Goal: Check status: Check status

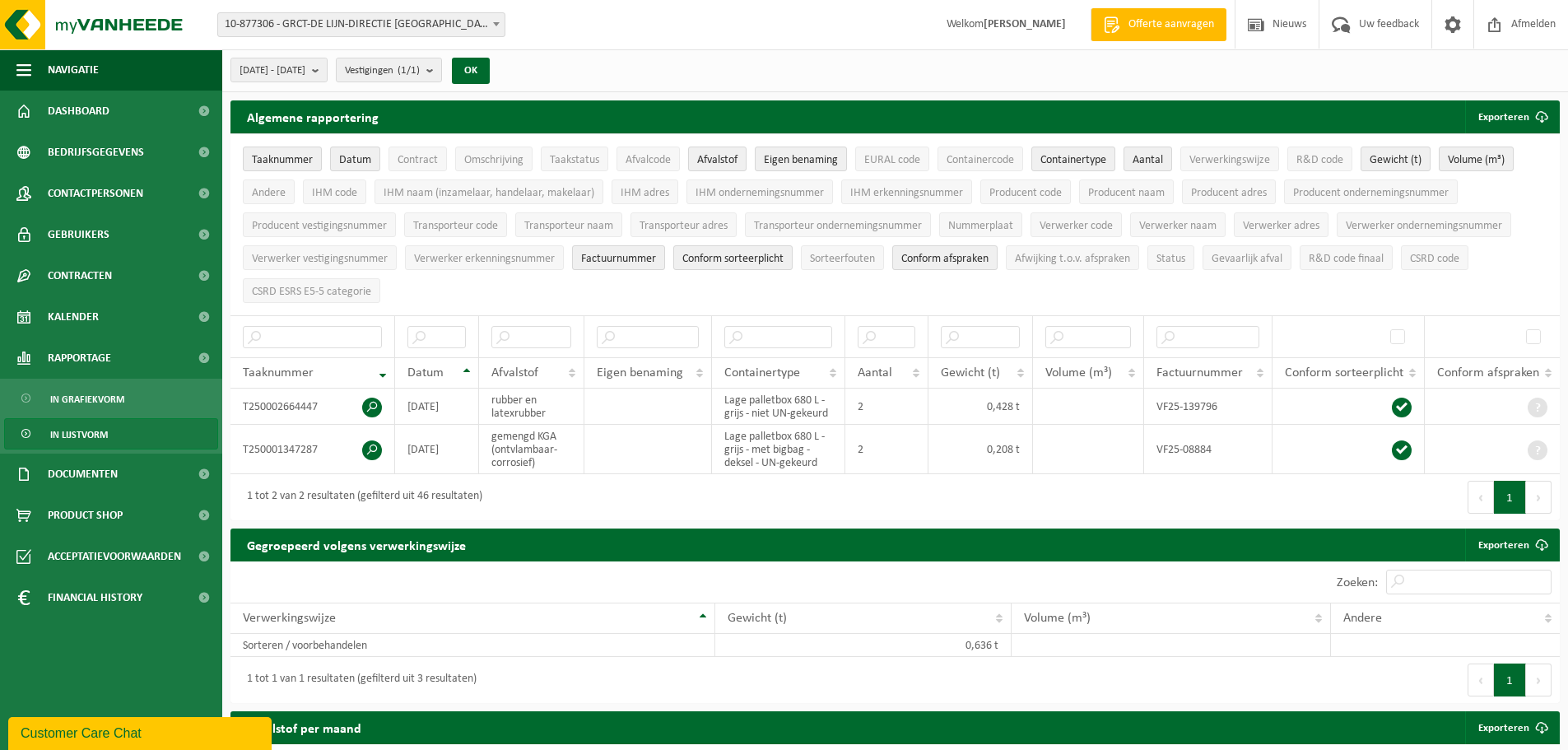
click at [496, 26] on b at bounding box center [496, 24] width 6 height 4
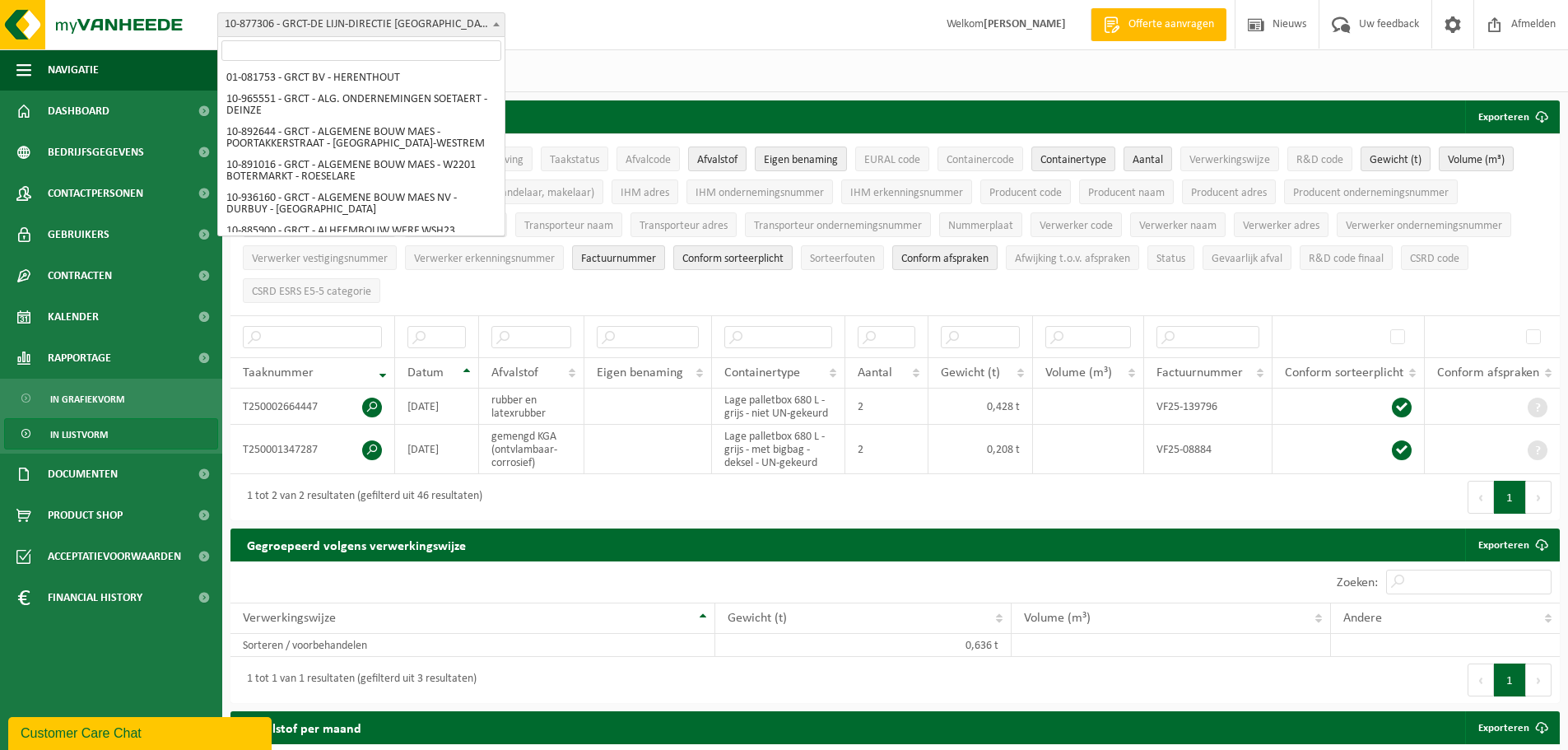
scroll to position [5477, 0]
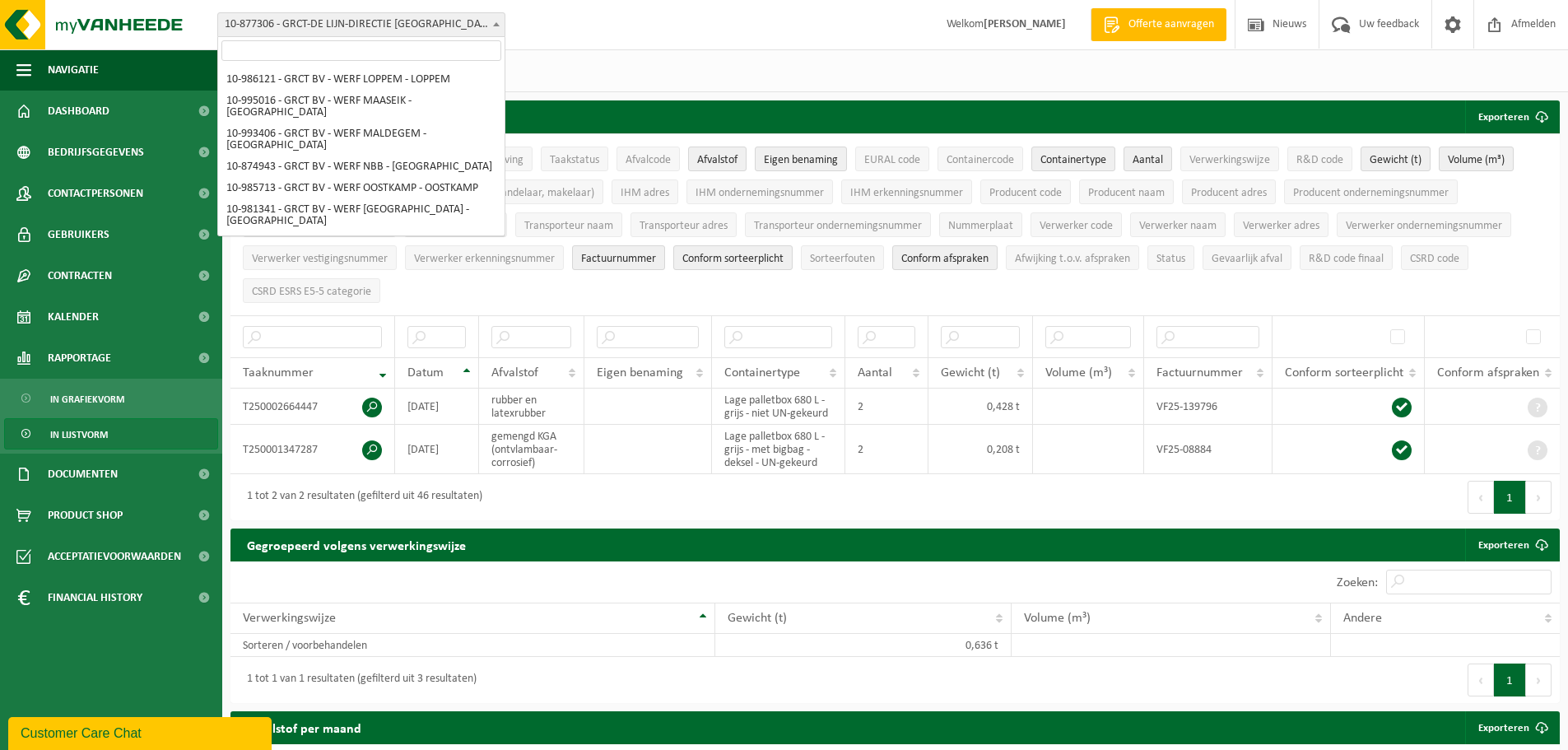
select select "107961"
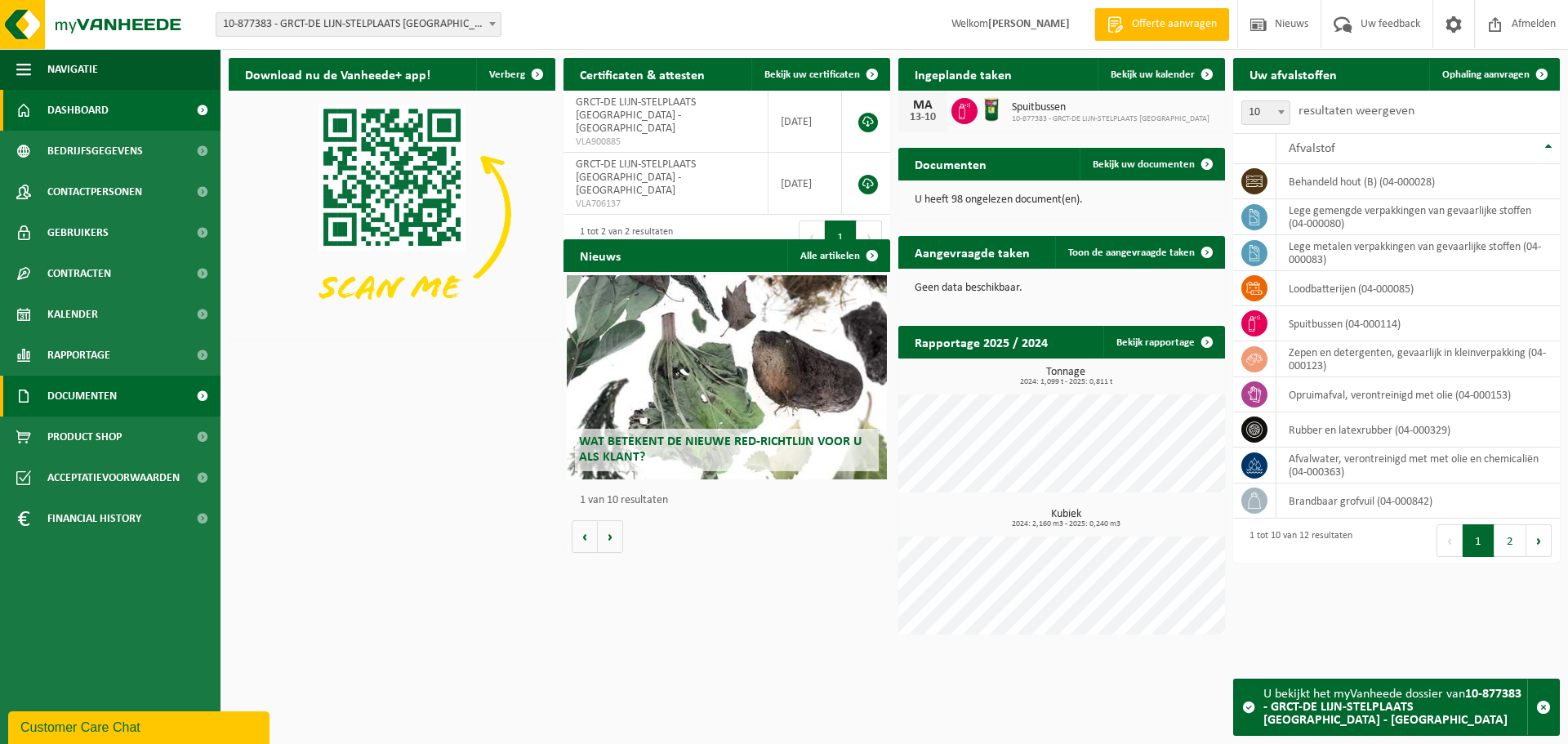
click at [89, 394] on span "Documenten" at bounding box center [83, 395] width 70 height 41
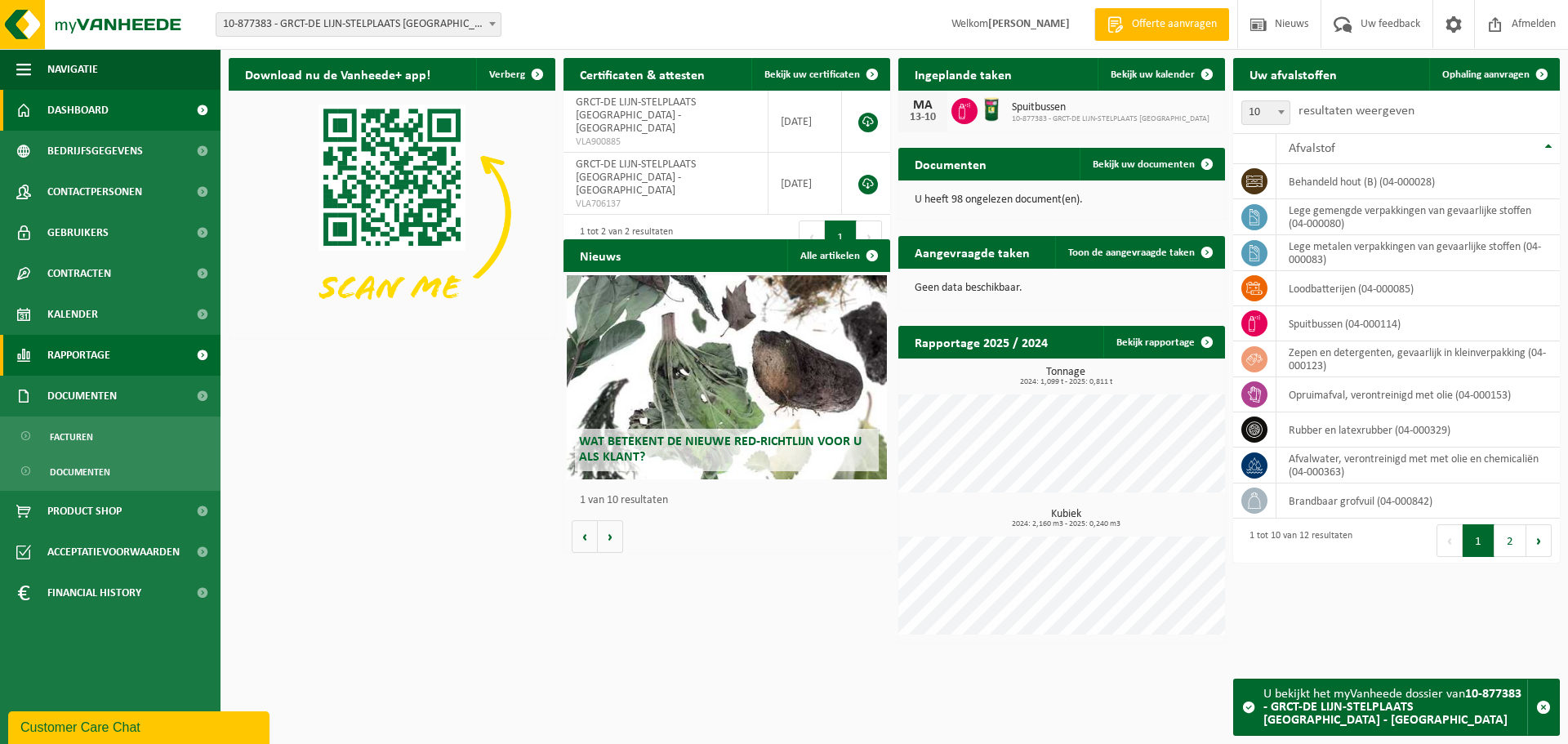
click at [87, 361] on span "Rapportage" at bounding box center [79, 355] width 63 height 41
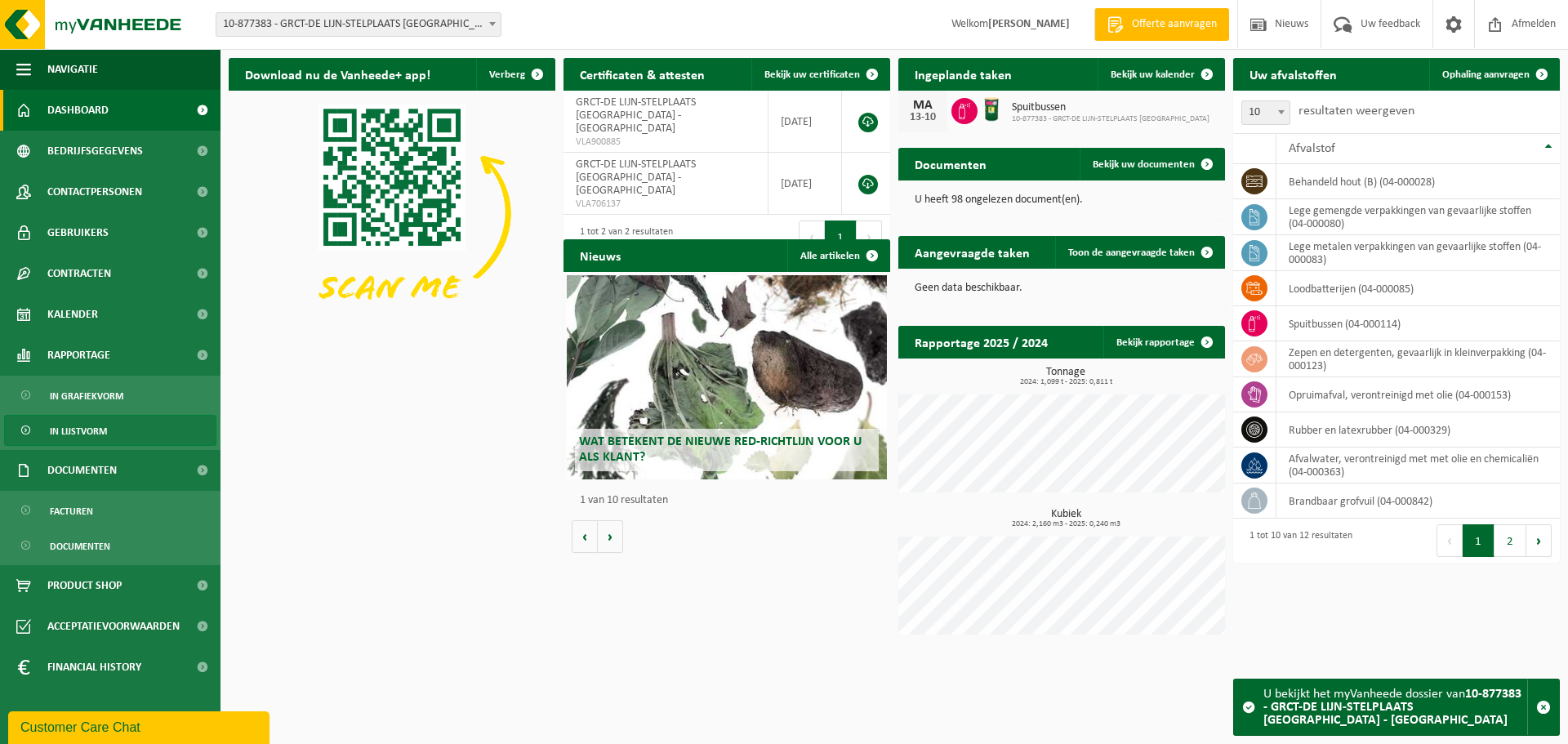
click at [93, 422] on span "In lijstvorm" at bounding box center [78, 431] width 57 height 31
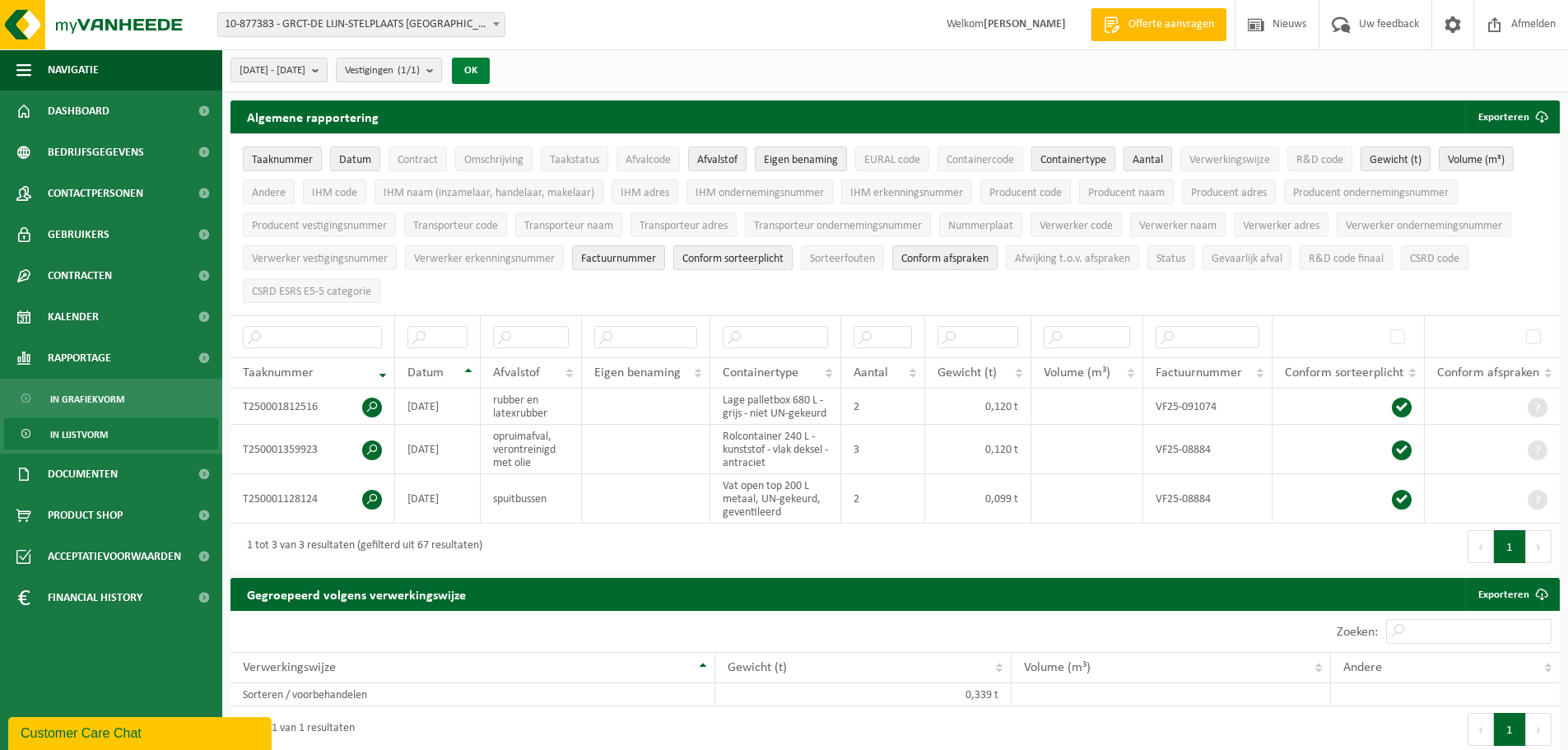
click at [490, 74] on button "OK" at bounding box center [471, 70] width 38 height 26
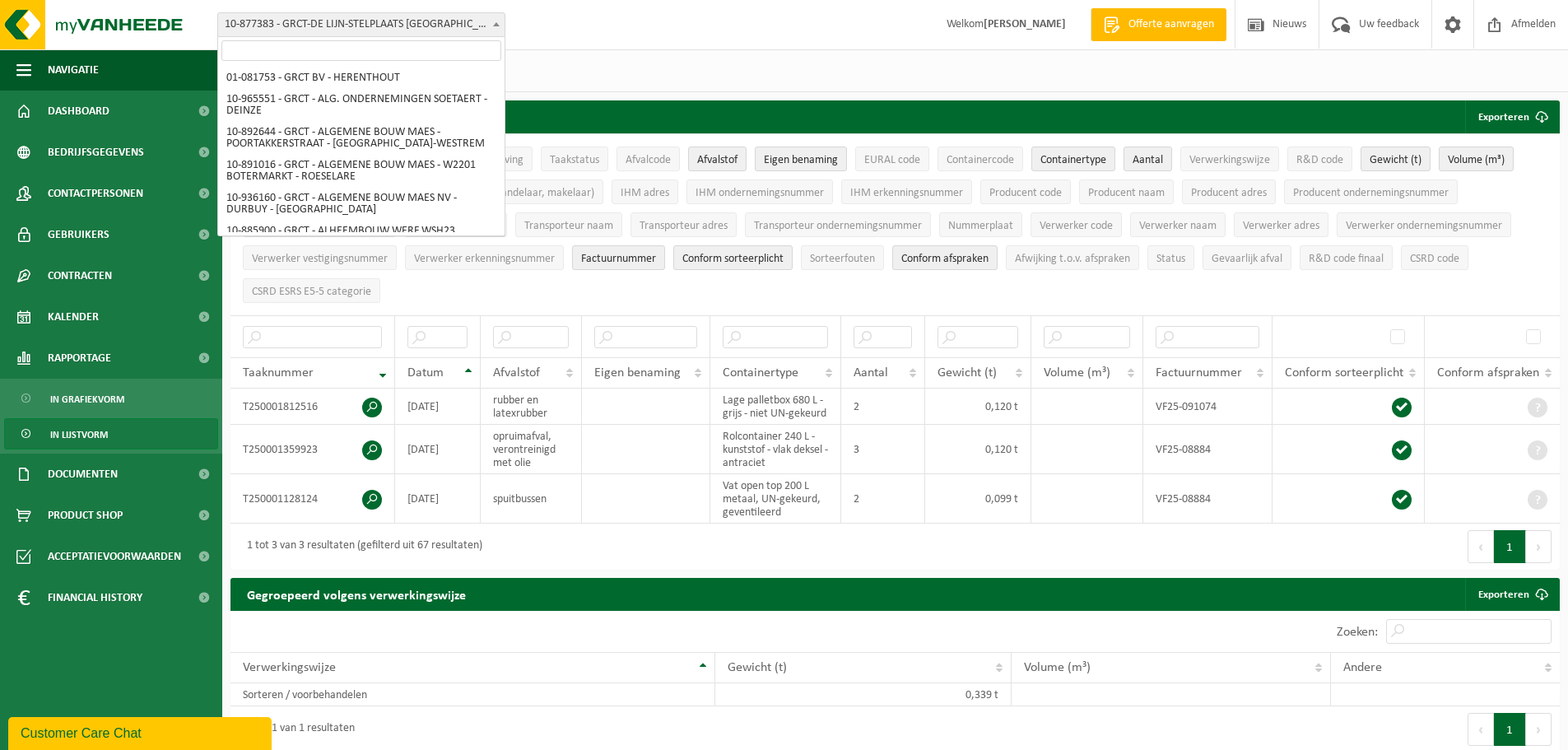
click at [496, 25] on b at bounding box center [496, 24] width 6 height 4
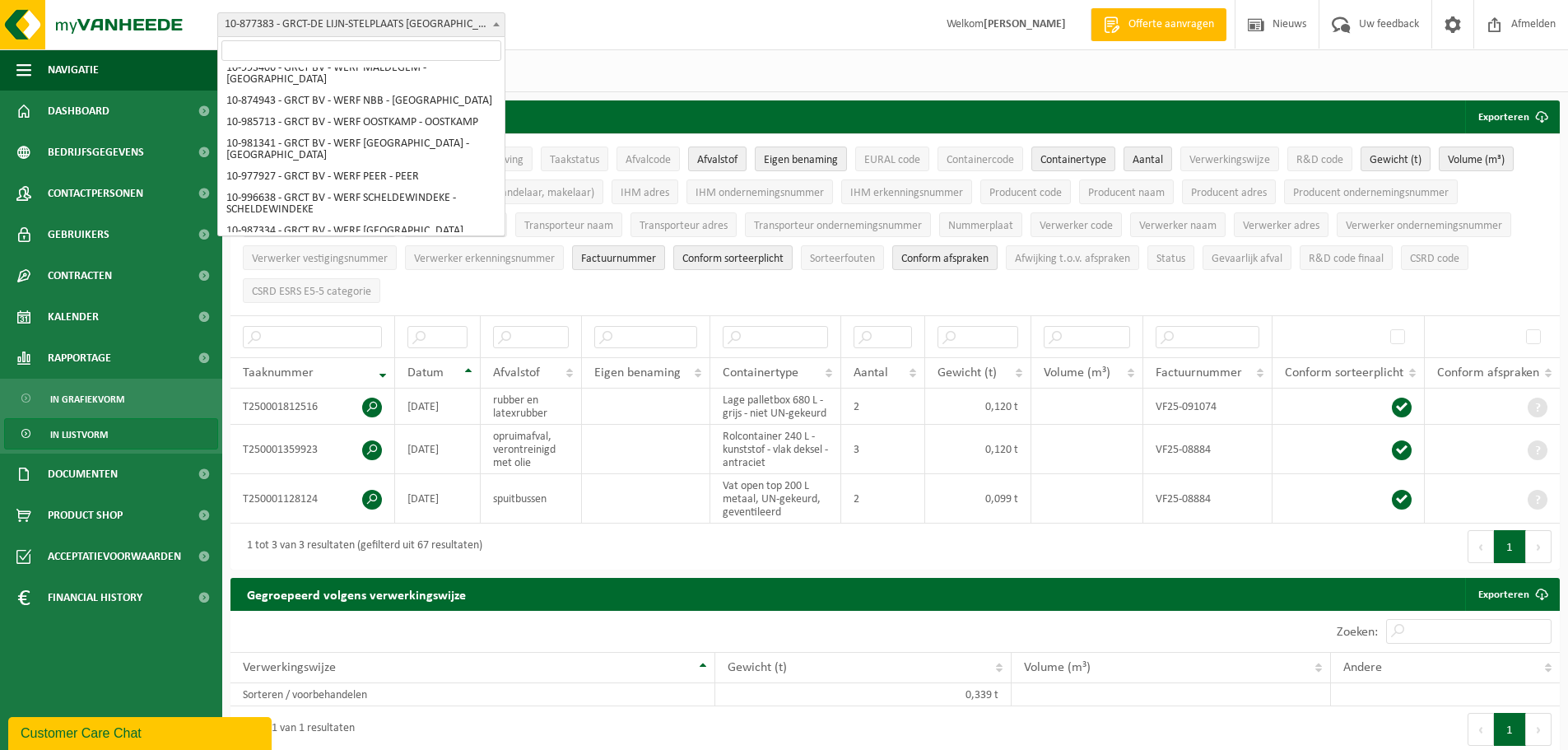
select select "108281"
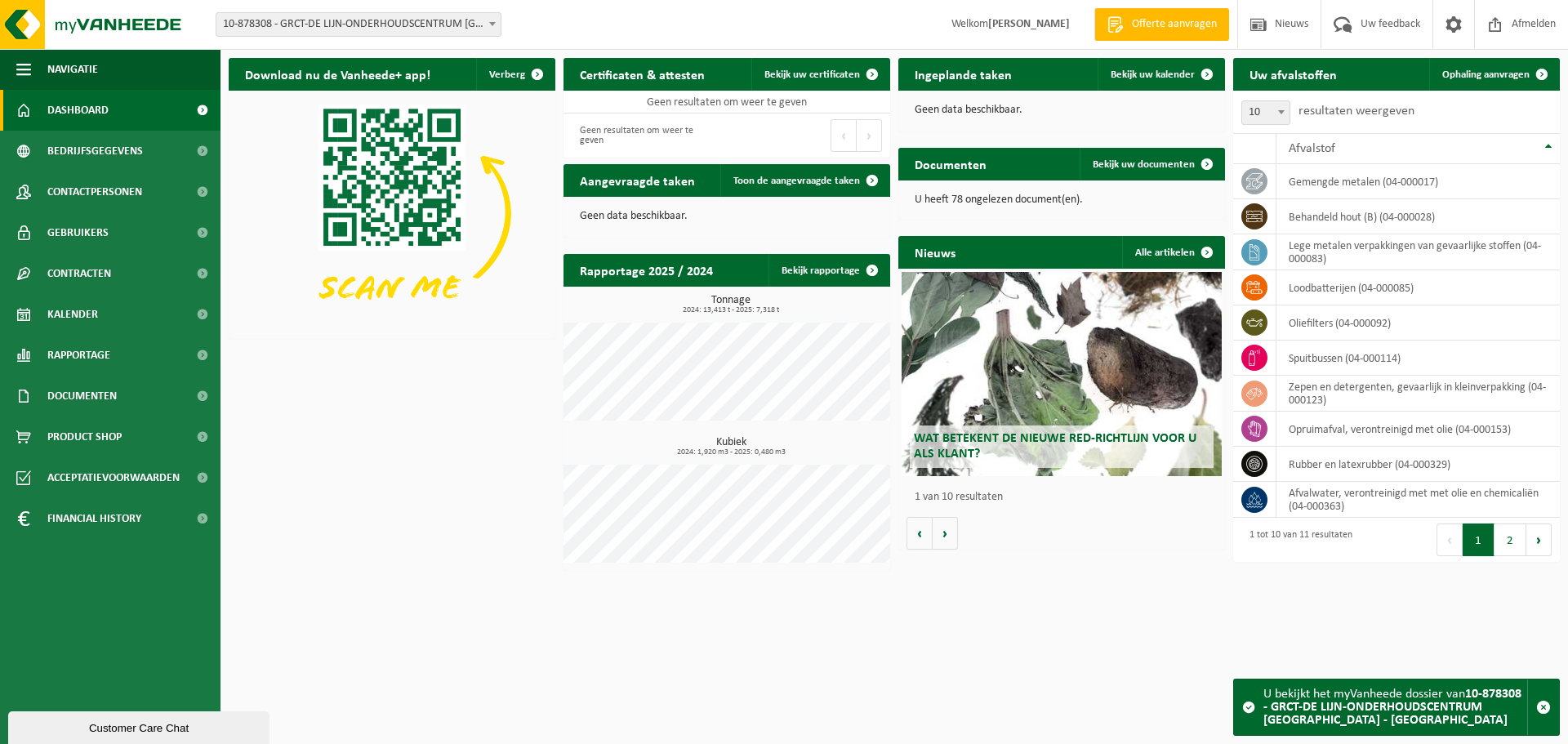
click at [487, 31] on span at bounding box center [493, 23] width 17 height 21
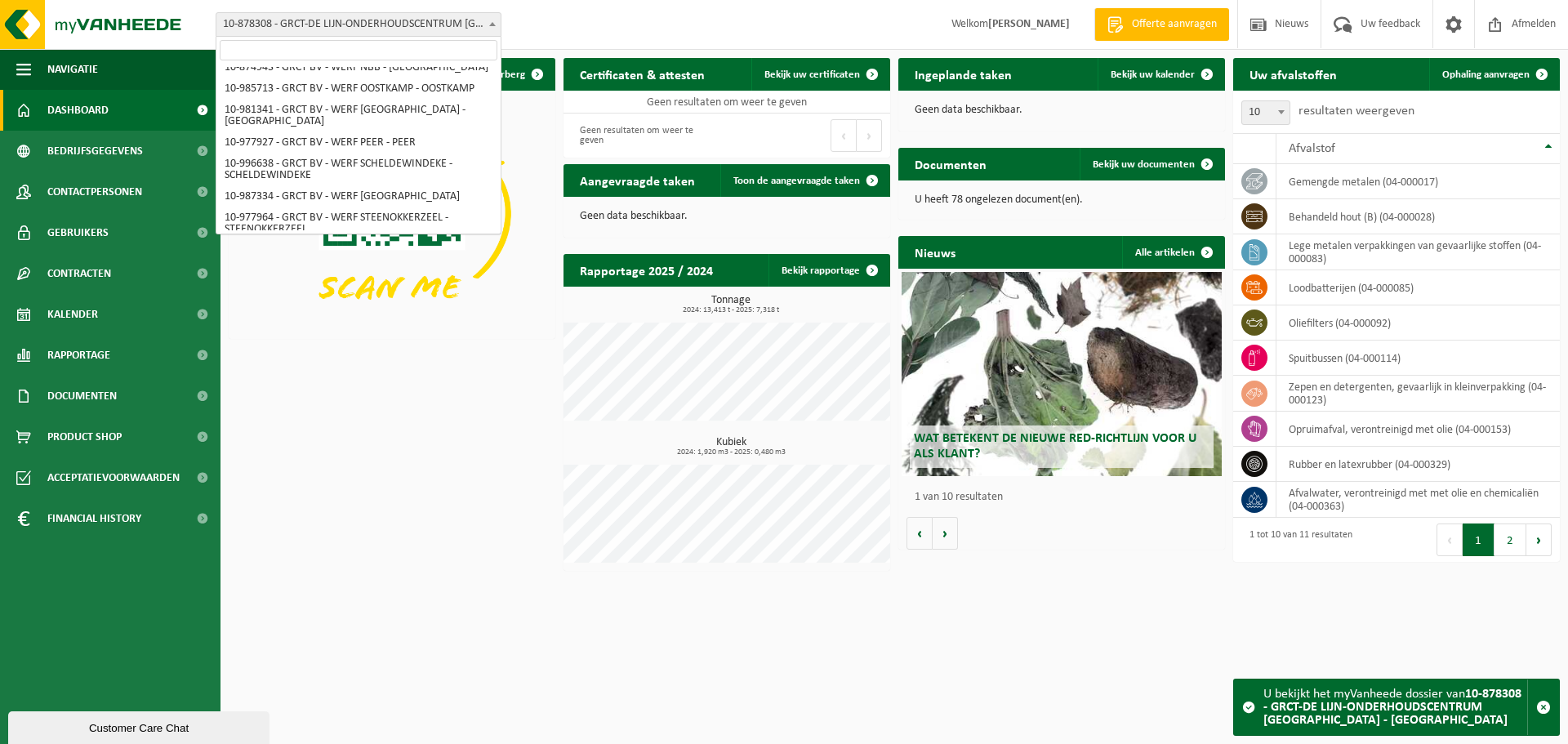
scroll to position [5564, 0]
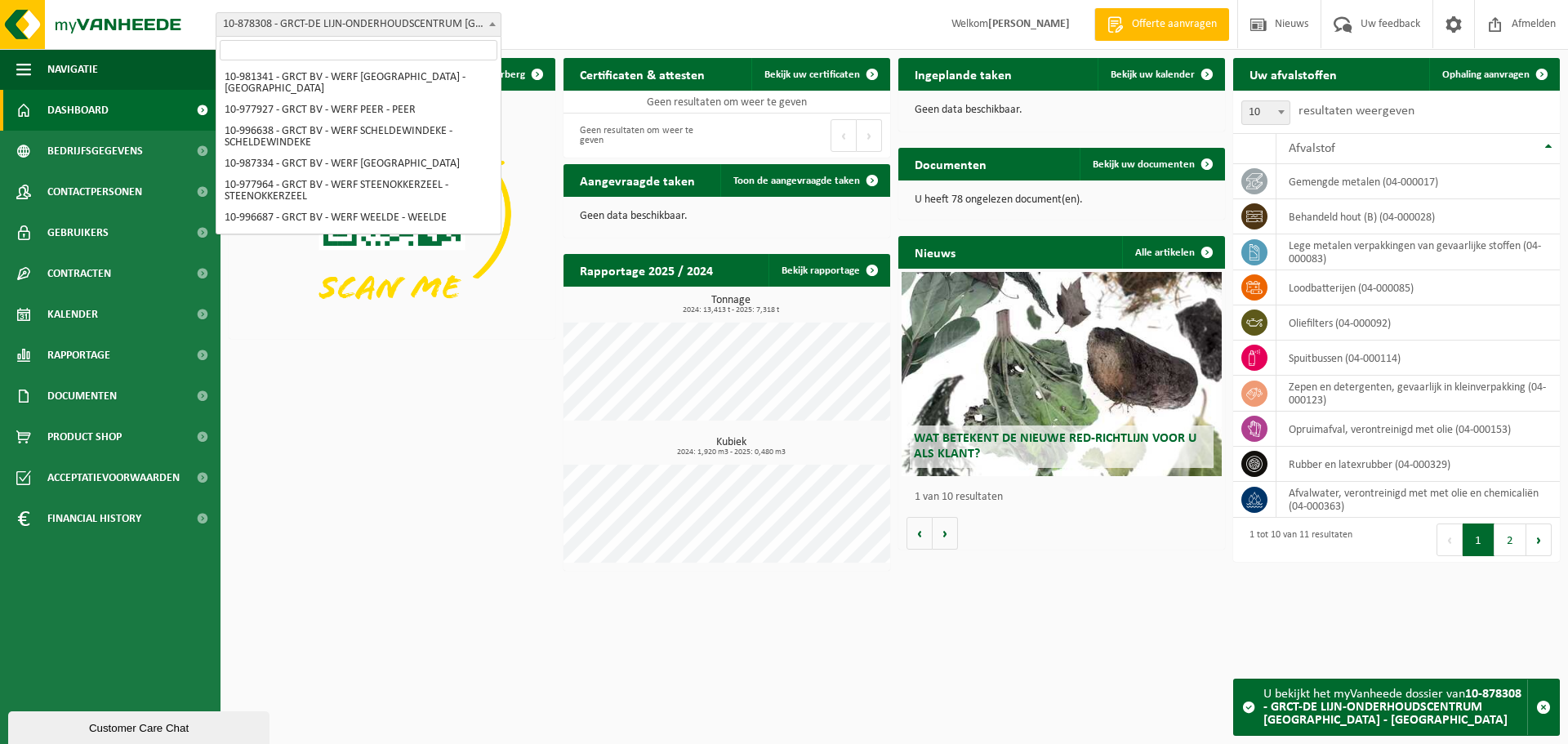
select select "107936"
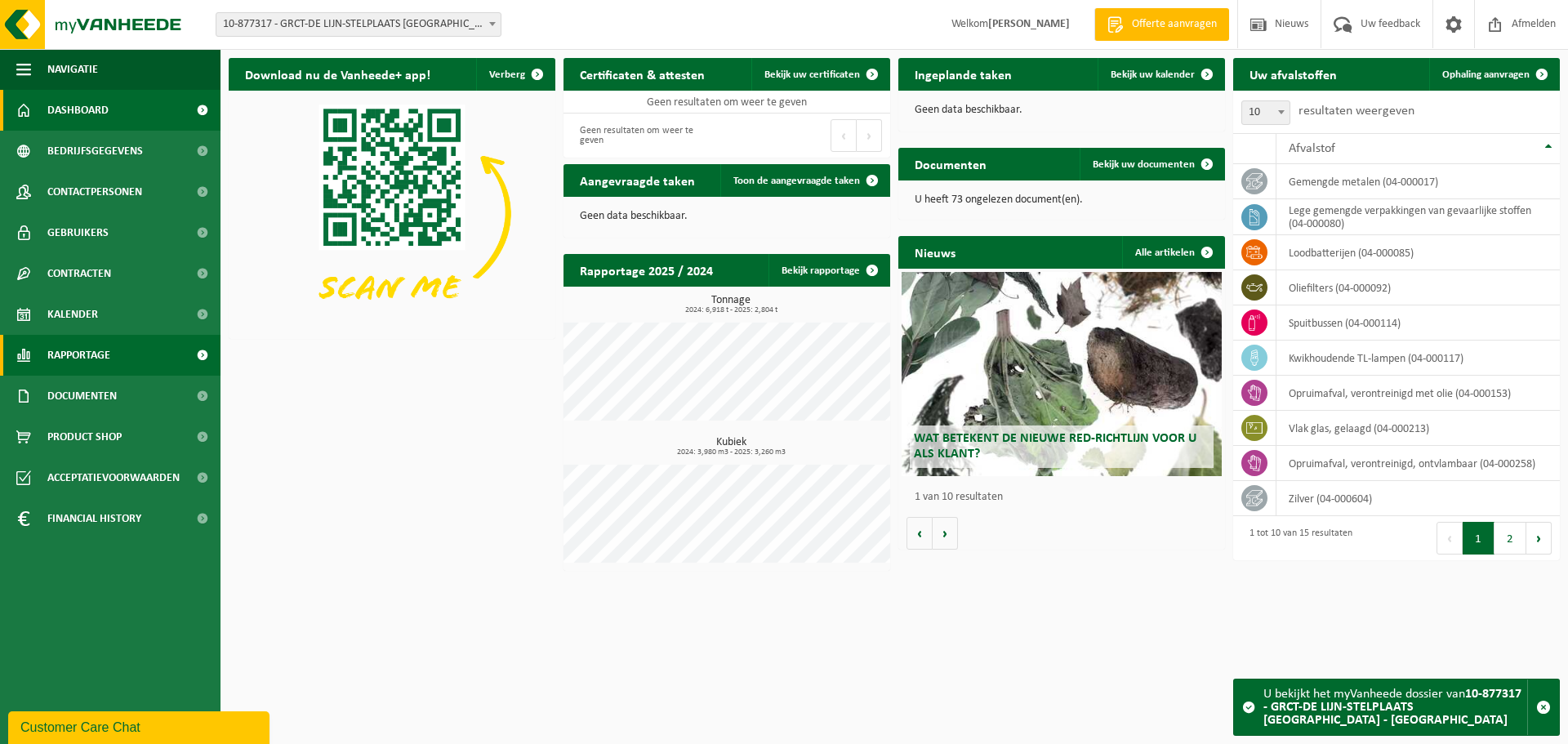
click at [137, 352] on link "Rapportage" at bounding box center [110, 355] width 220 height 41
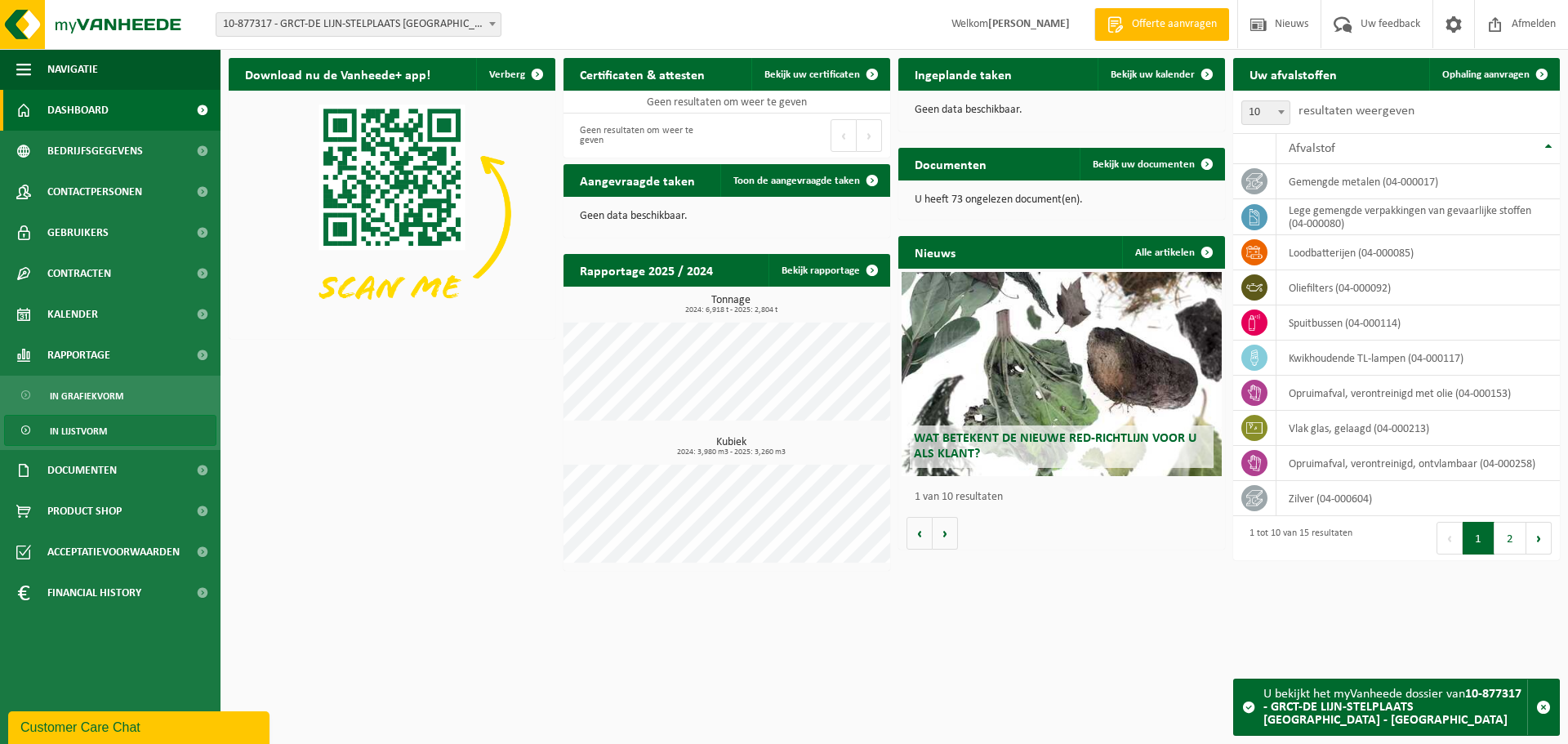
click at [113, 428] on link "In lijstvorm" at bounding box center [109, 430] width 212 height 31
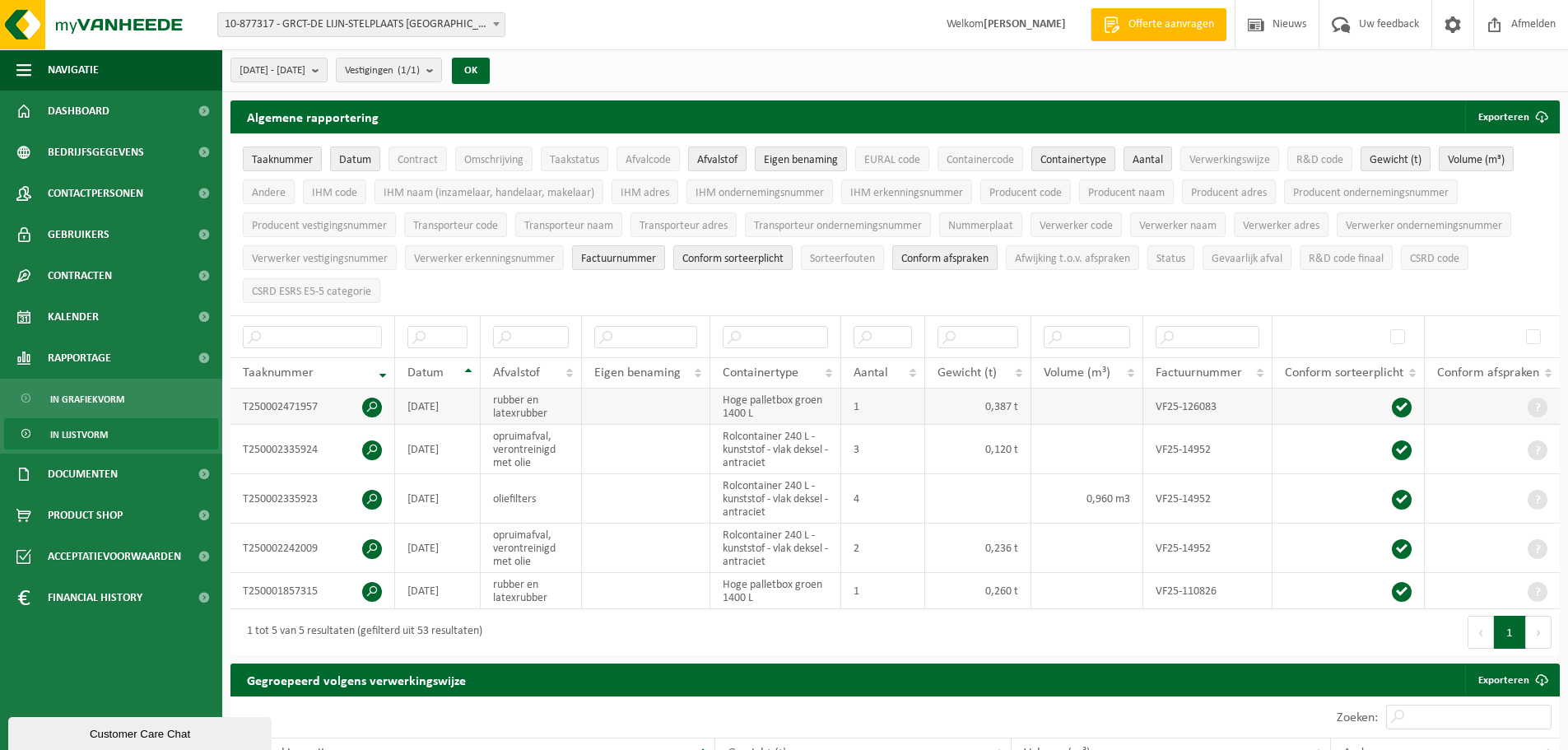
click at [449, 411] on td "[DATE]" at bounding box center [437, 406] width 86 height 36
